Goal: Check status

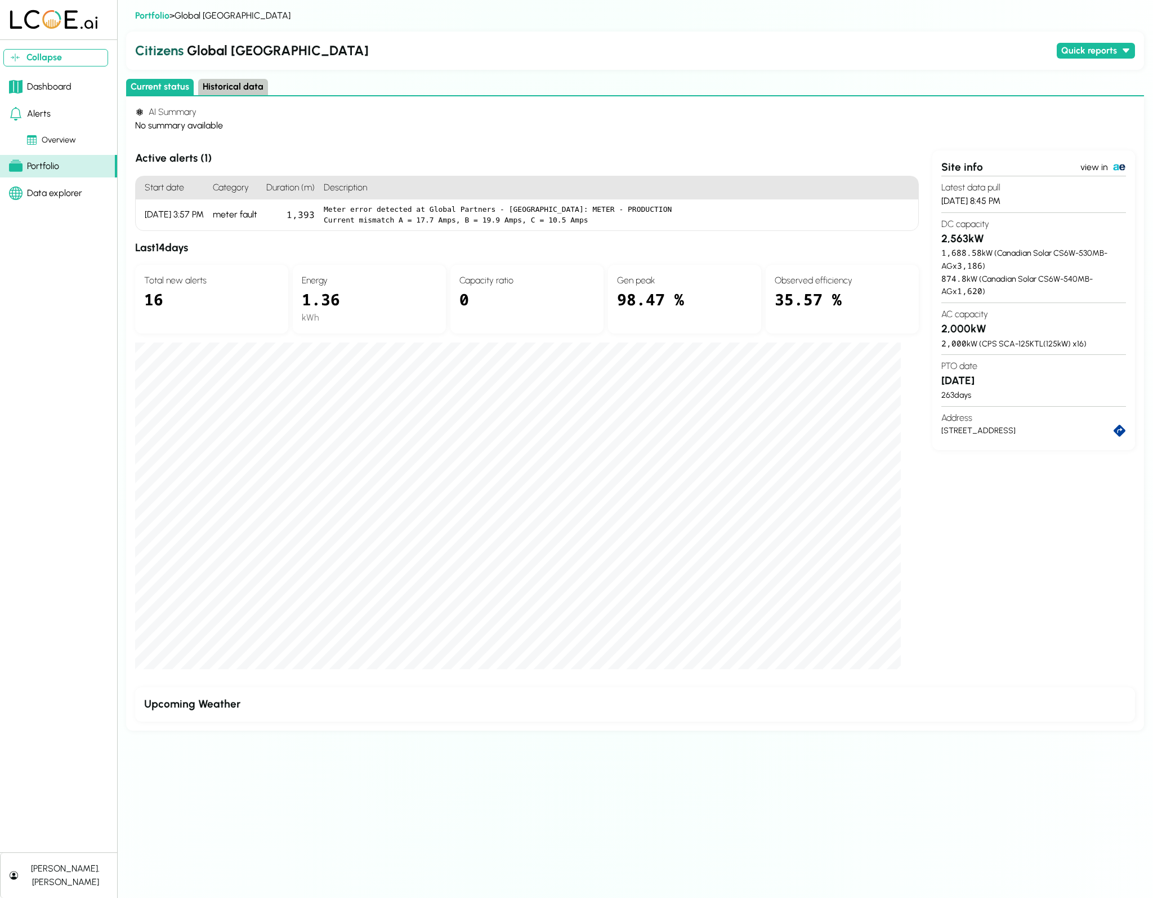
click at [225, 88] on button "Historical data" at bounding box center [233, 87] width 70 height 16
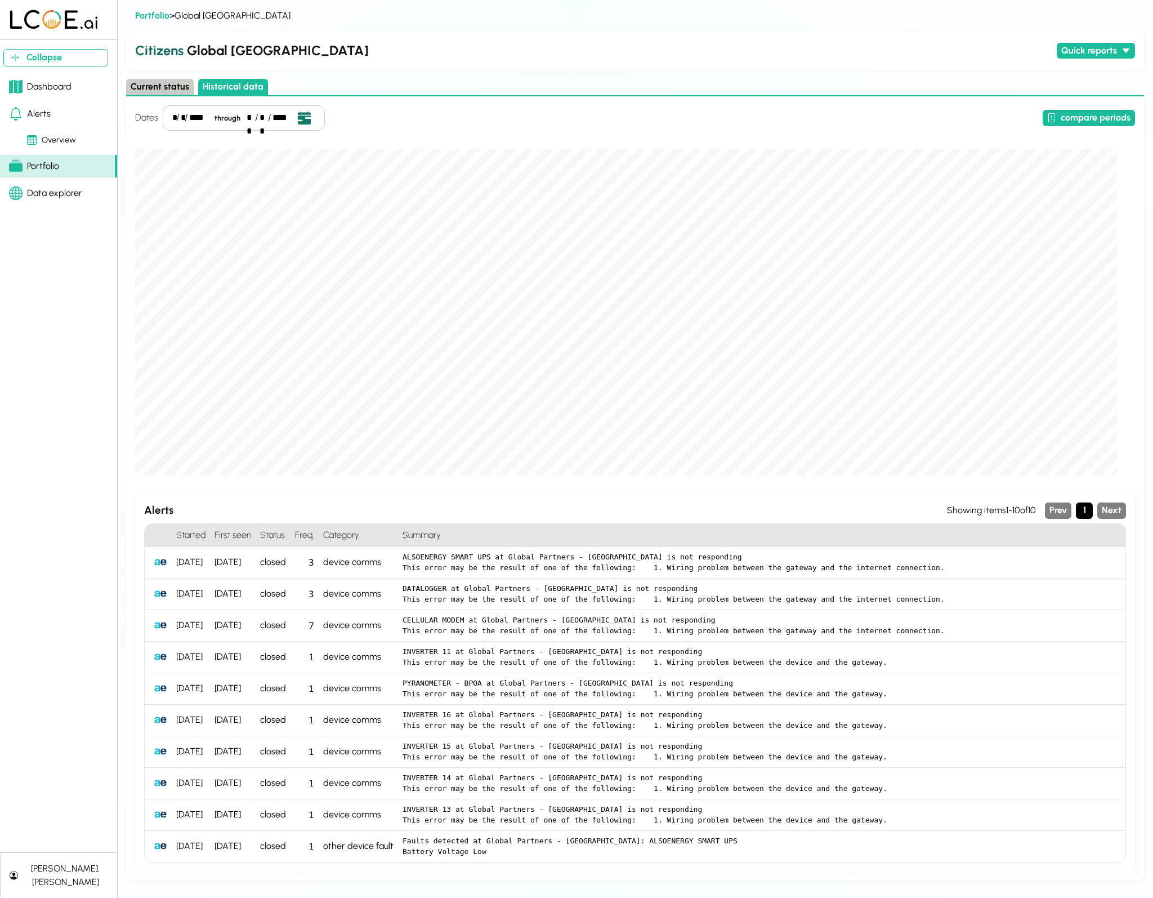
click at [302, 121] on icon "Open date picker" at bounding box center [304, 118] width 12 height 12
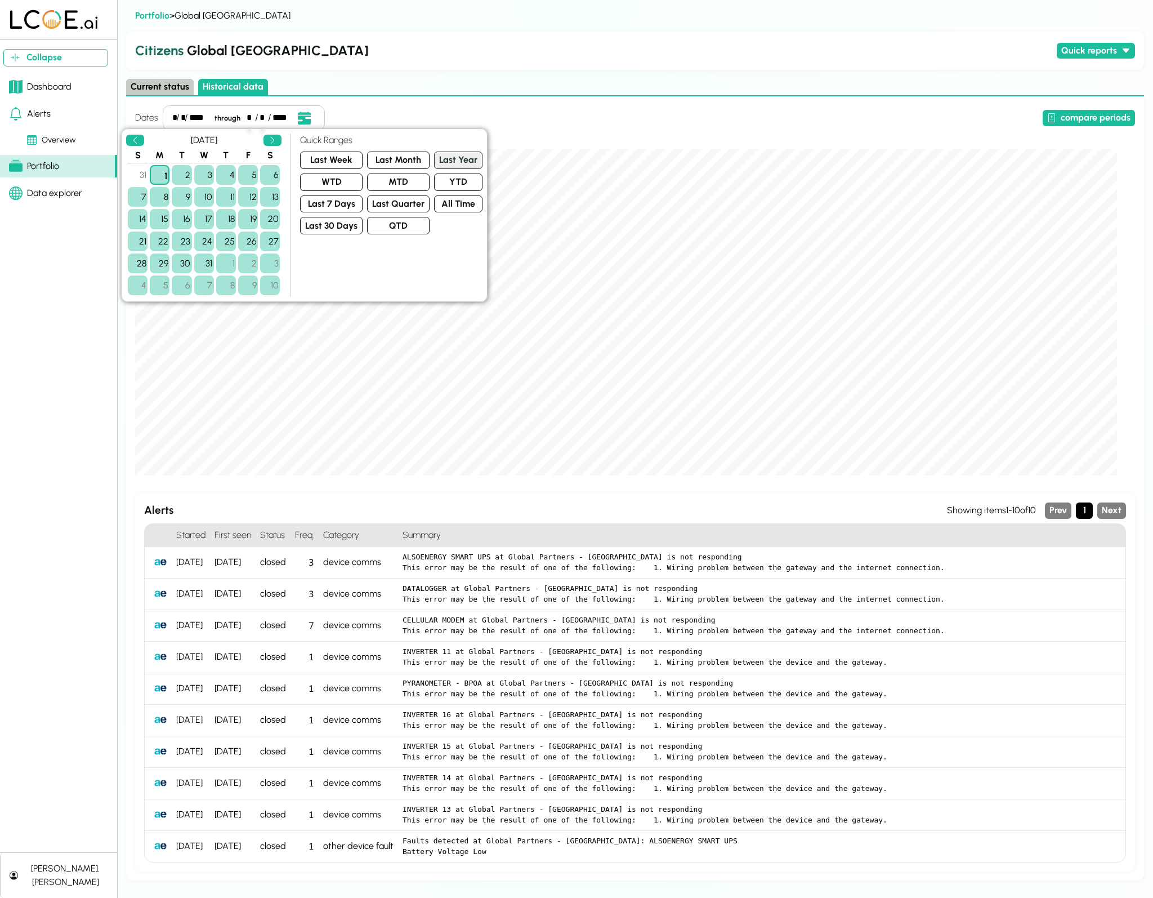
click at [440, 163] on button "Last Year" at bounding box center [458, 160] width 48 height 17
click at [454, 181] on button "YTD" at bounding box center [458, 181] width 48 height 17
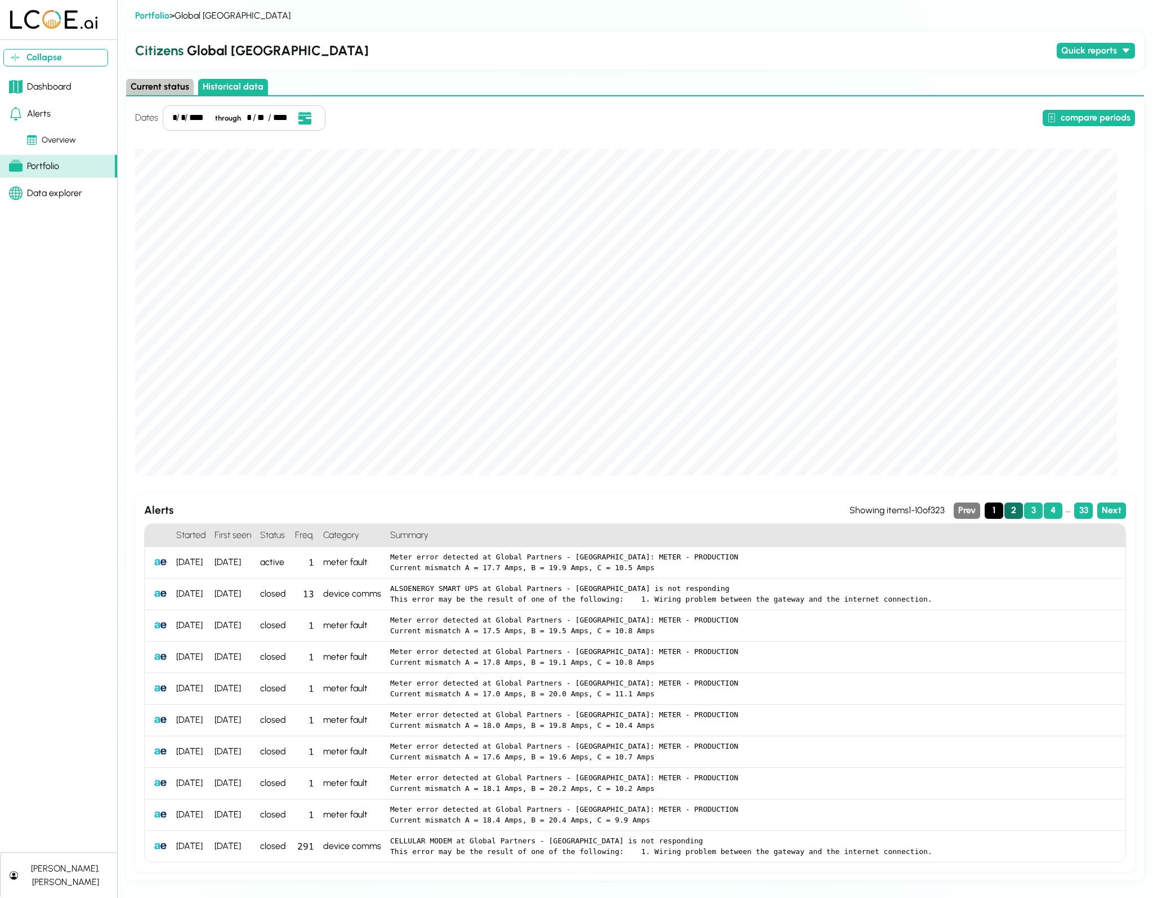
click at [1019, 509] on button "2" at bounding box center [1014, 510] width 19 height 16
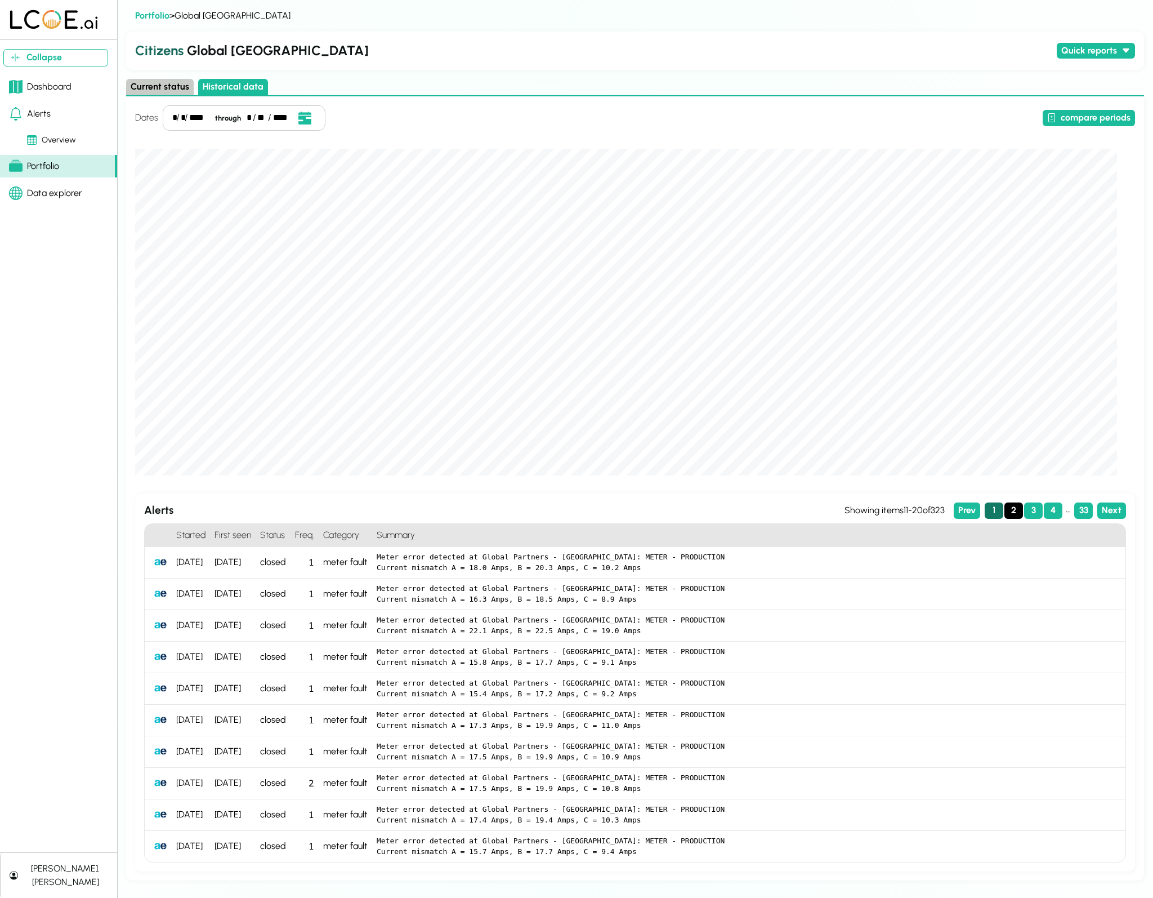
click at [996, 510] on button "1" at bounding box center [994, 510] width 19 height 16
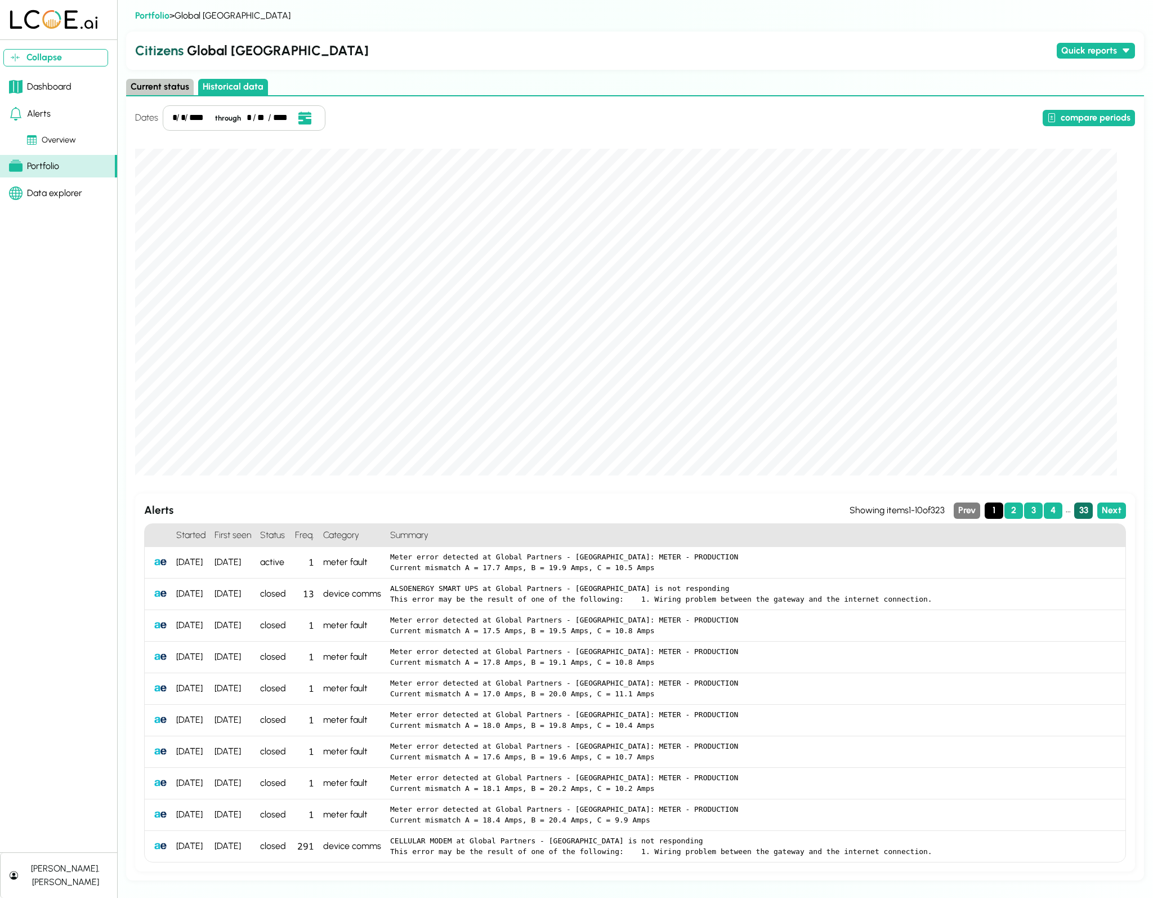
click at [1092, 511] on button "33" at bounding box center [1084, 510] width 19 height 16
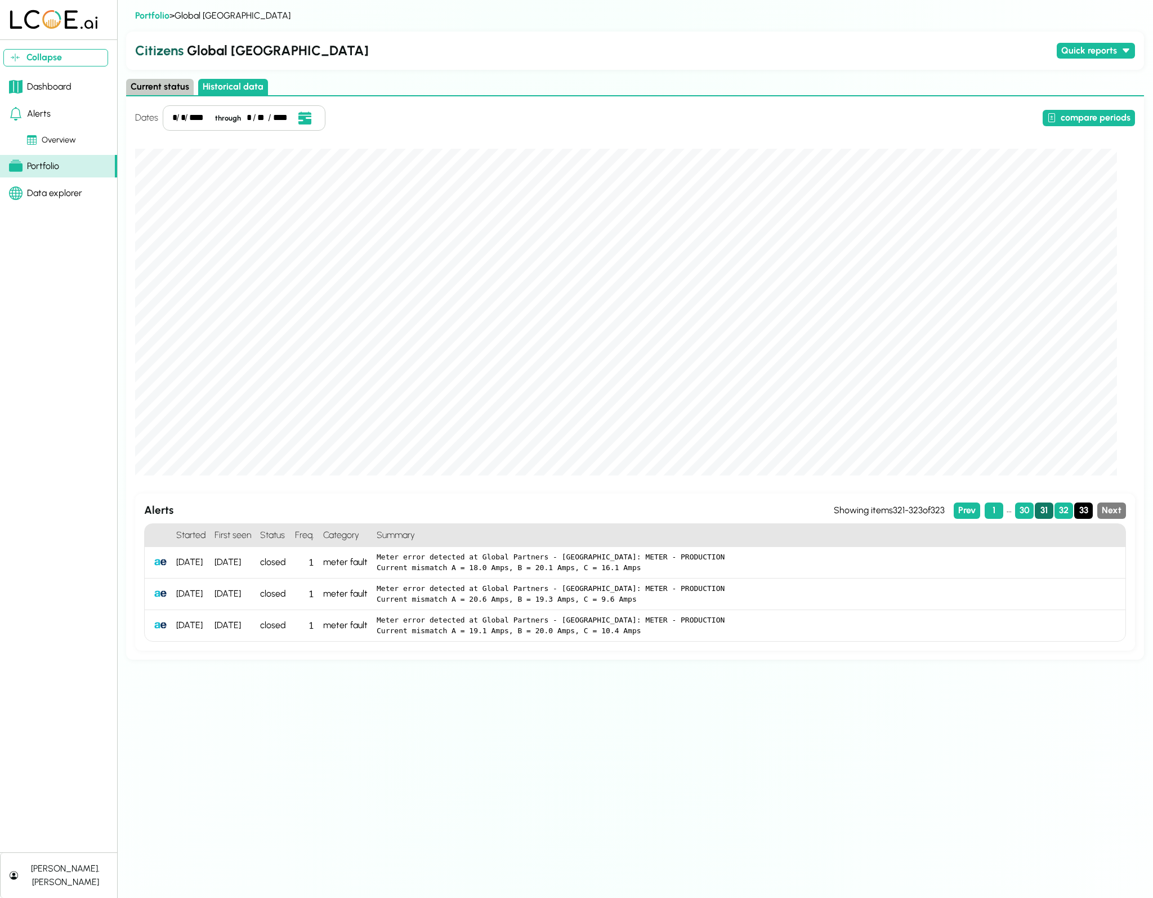
click at [1046, 507] on button "31" at bounding box center [1044, 510] width 19 height 16
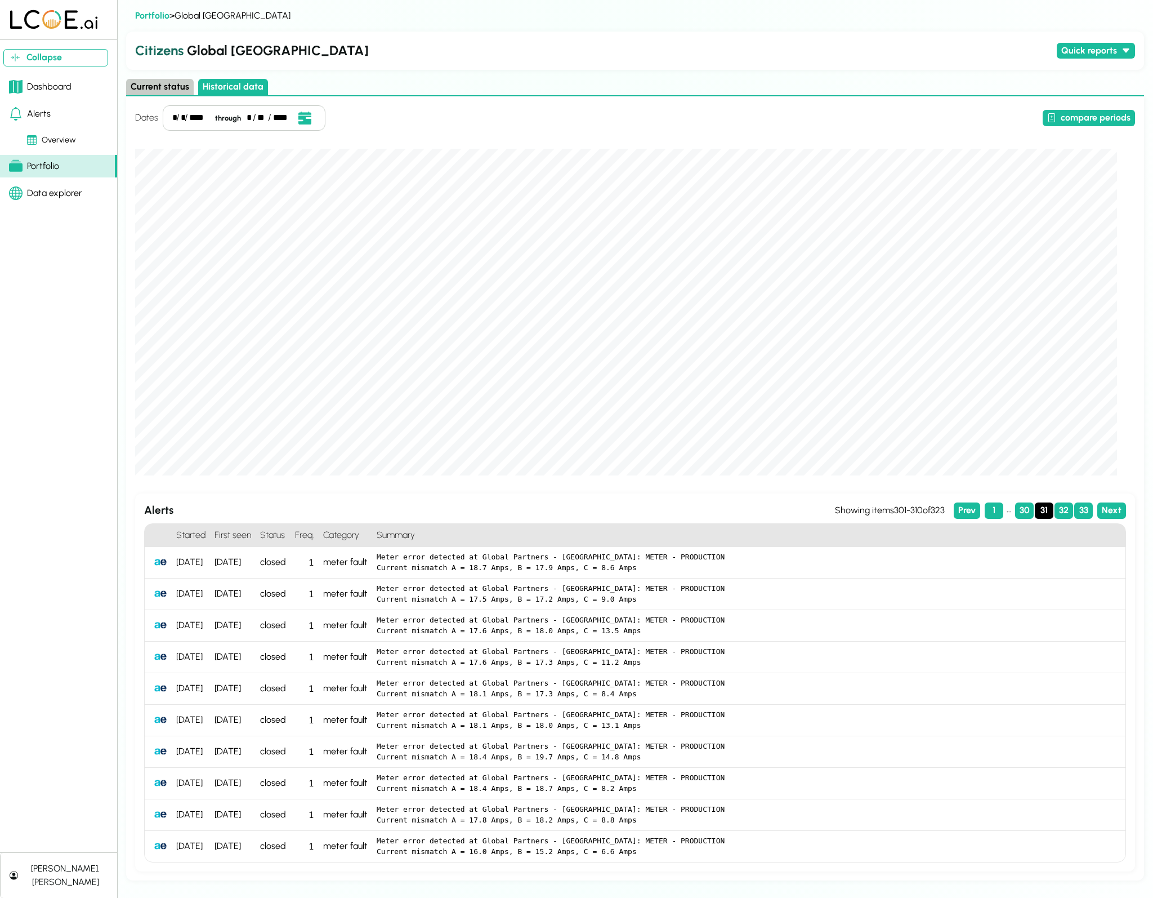
click at [169, 82] on button "Current status" at bounding box center [160, 87] width 68 height 16
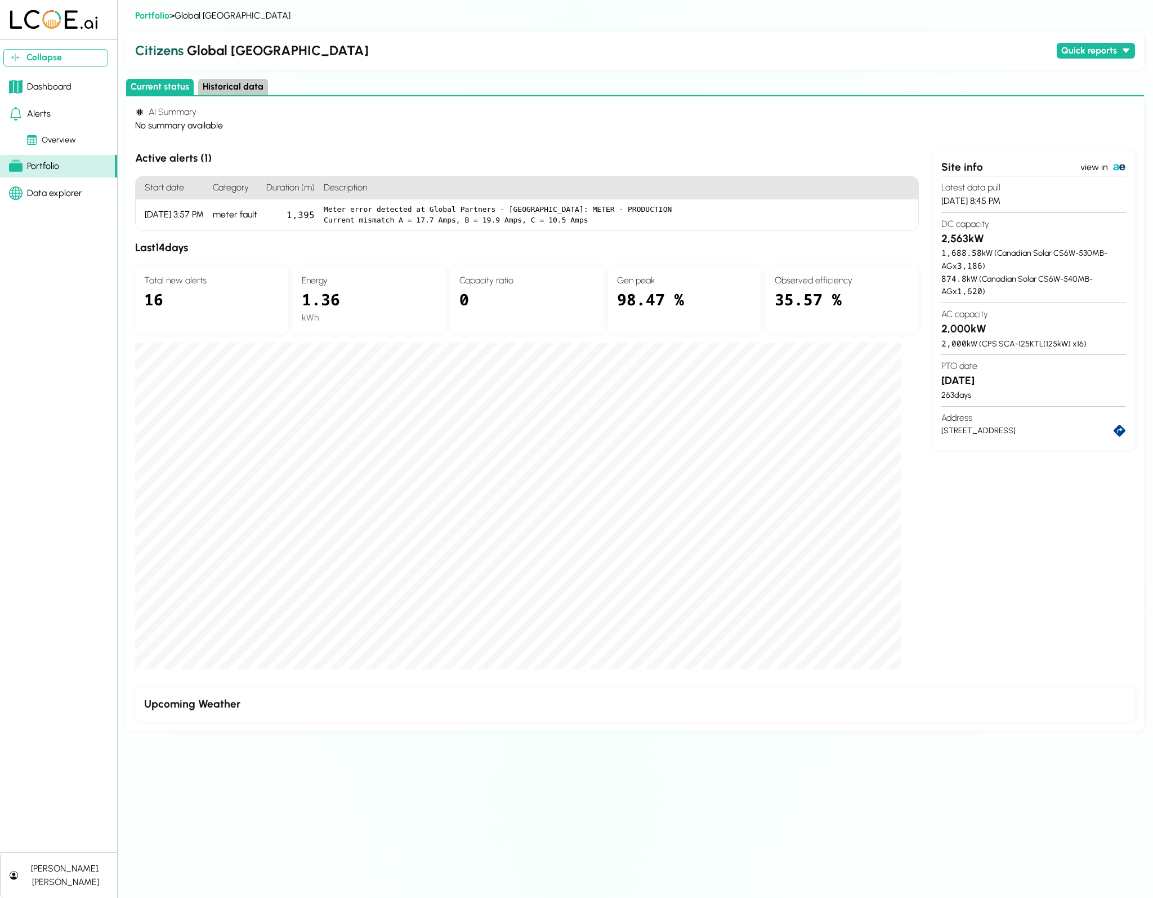
click at [474, 301] on div "0" at bounding box center [527, 305] width 135 height 37
